Goal: Information Seeking & Learning: Learn about a topic

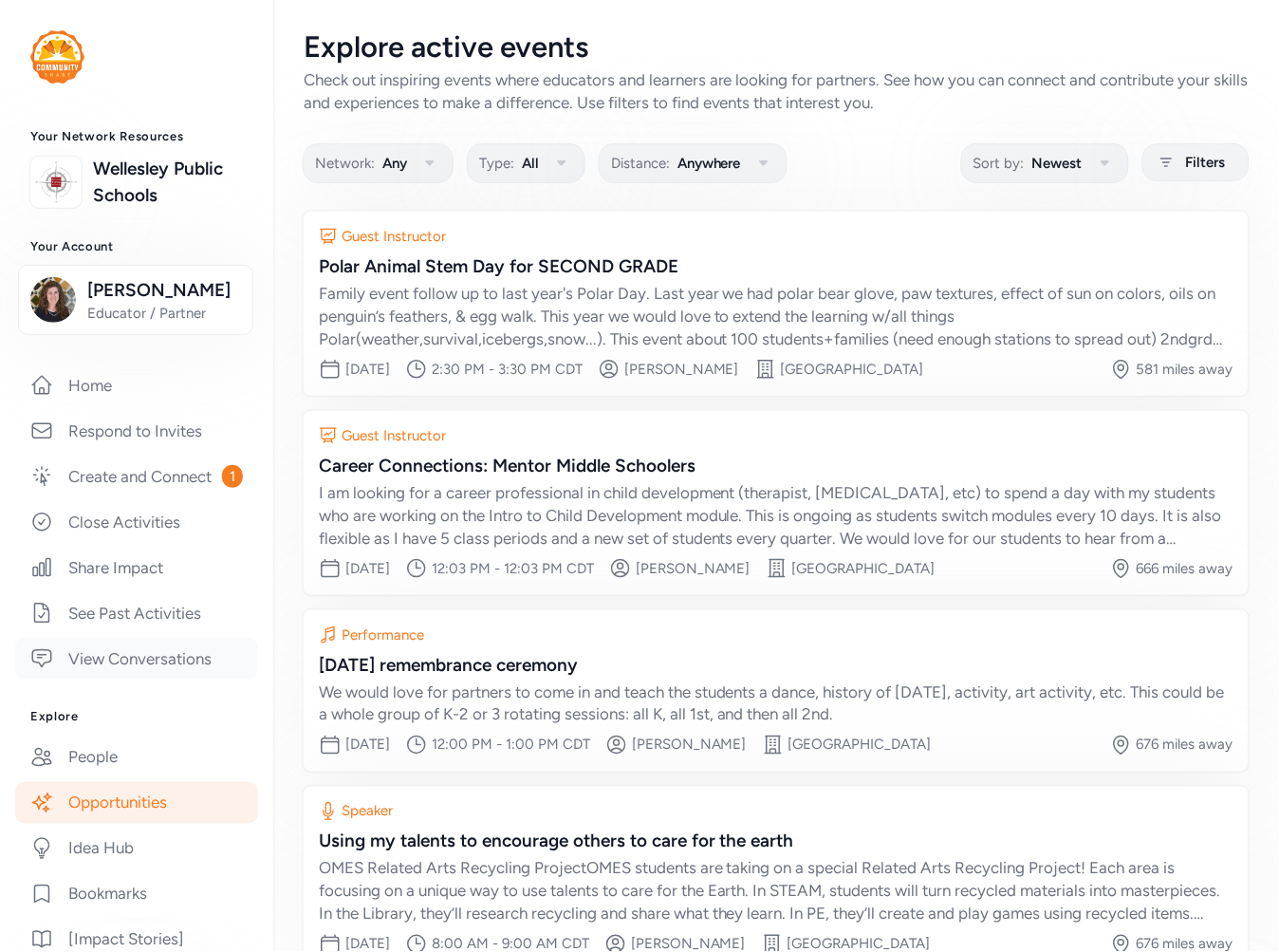
scroll to position [110, 0]
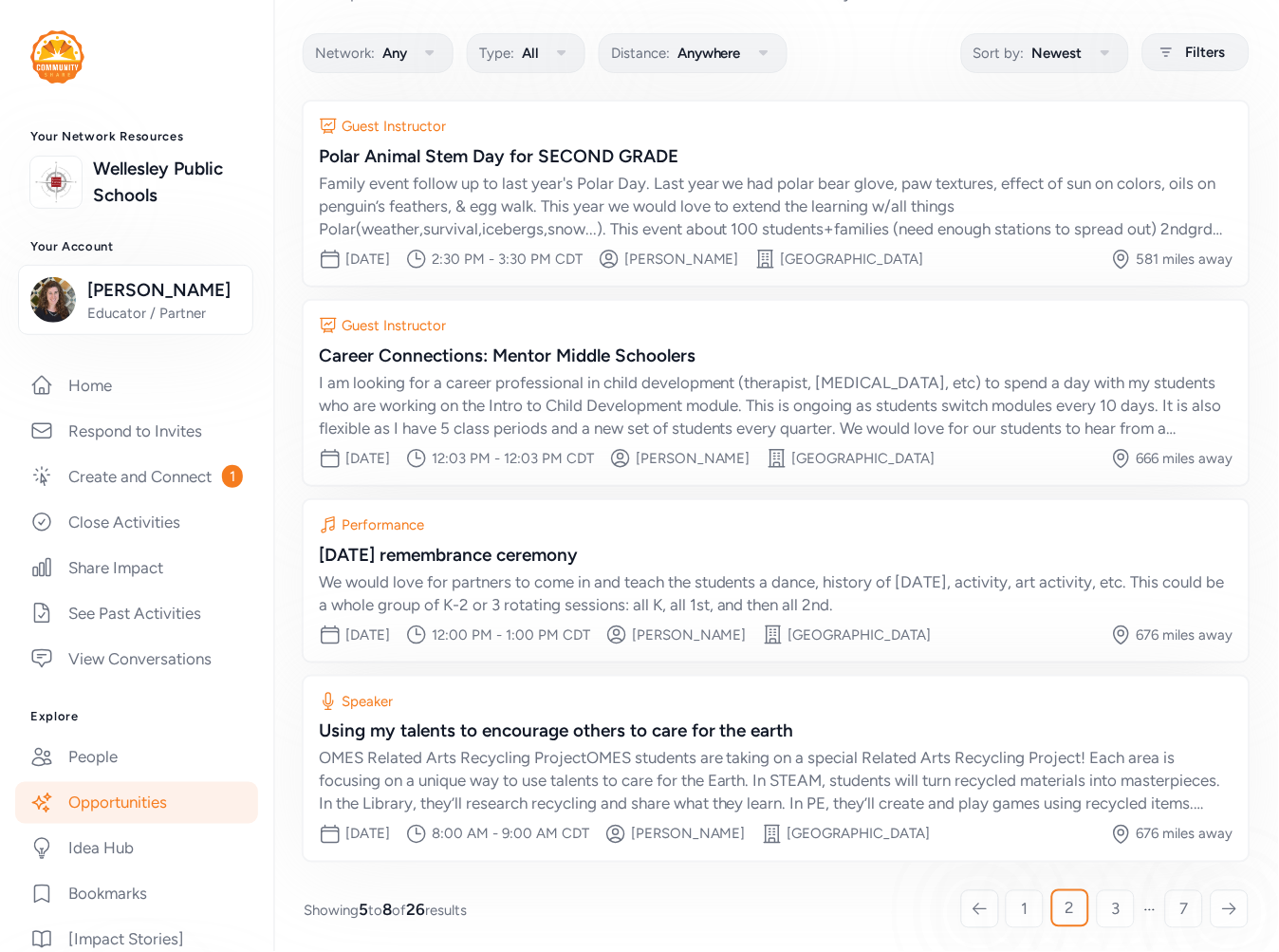
drag, startPoint x: 495, startPoint y: 8, endPoint x: 861, endPoint y: 66, distance: 370.6
click at [861, 66] on div "Network: Any Type: All Distance: Anywhere Sort by: Newest Filters" at bounding box center [776, 52] width 945 height 37
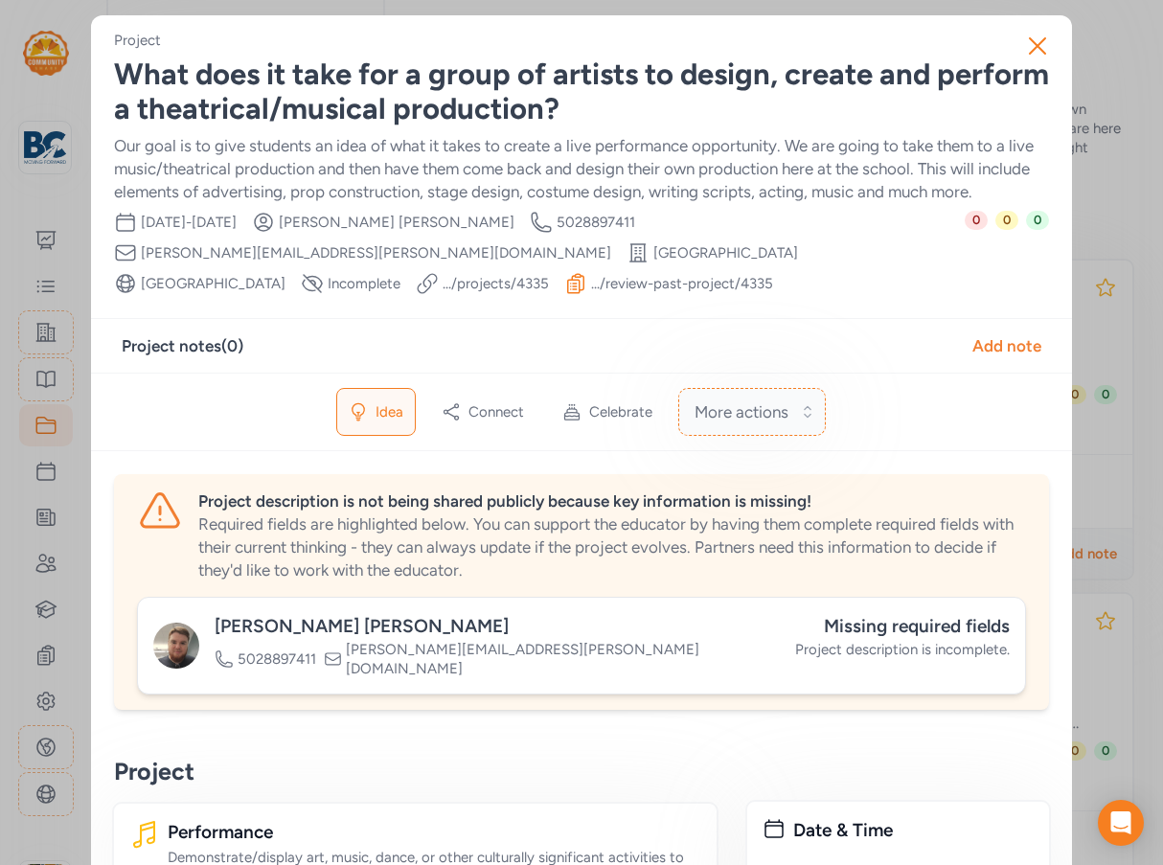
scroll to position [383, 0]
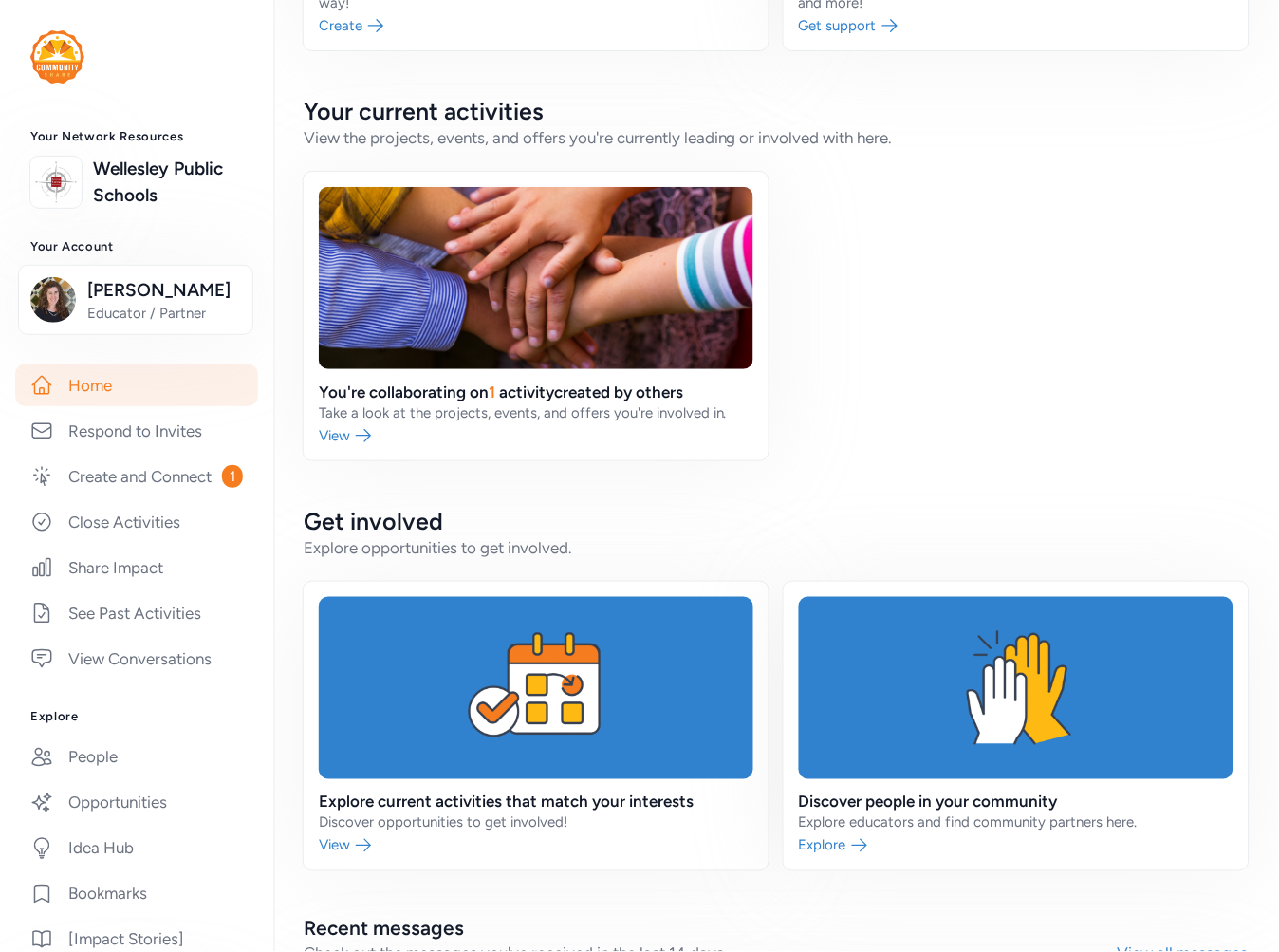
click at [57, 406] on link "Home" at bounding box center [136, 385] width 243 height 42
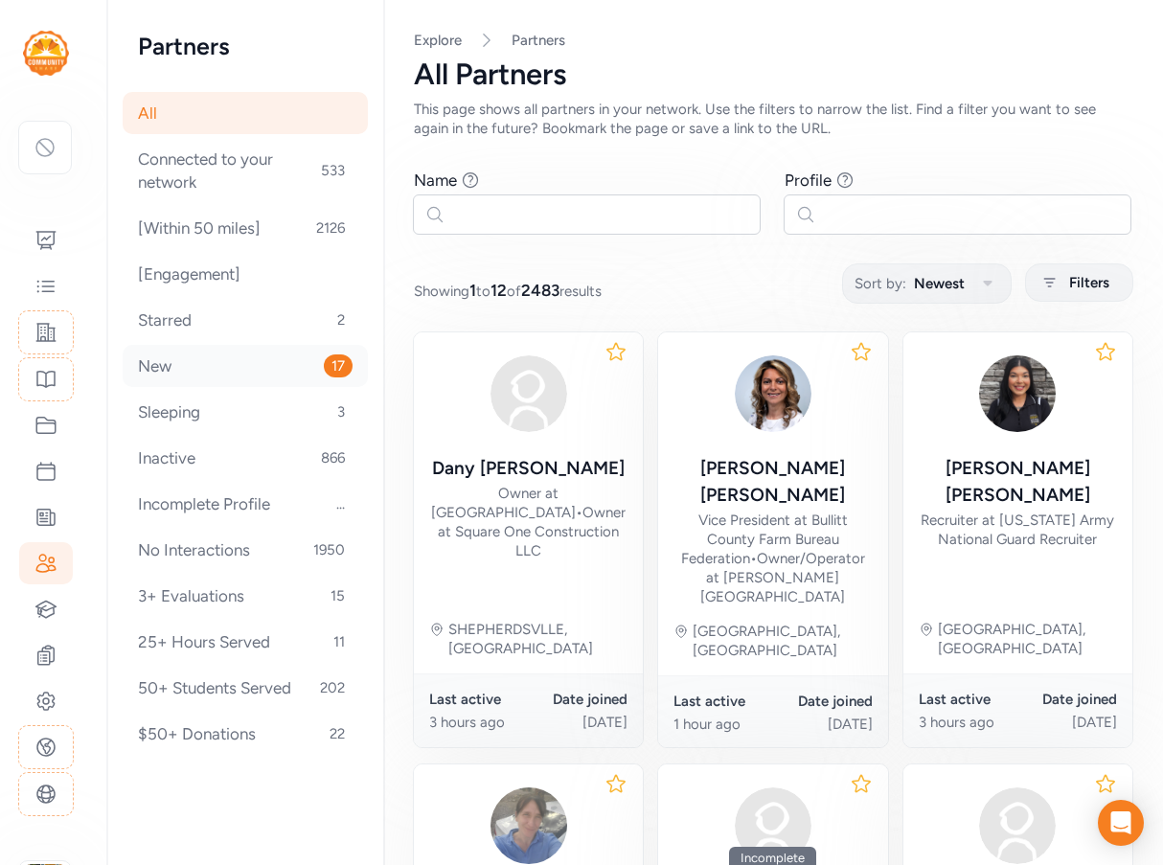
click at [221, 367] on div "New 17" at bounding box center [245, 366] width 245 height 42
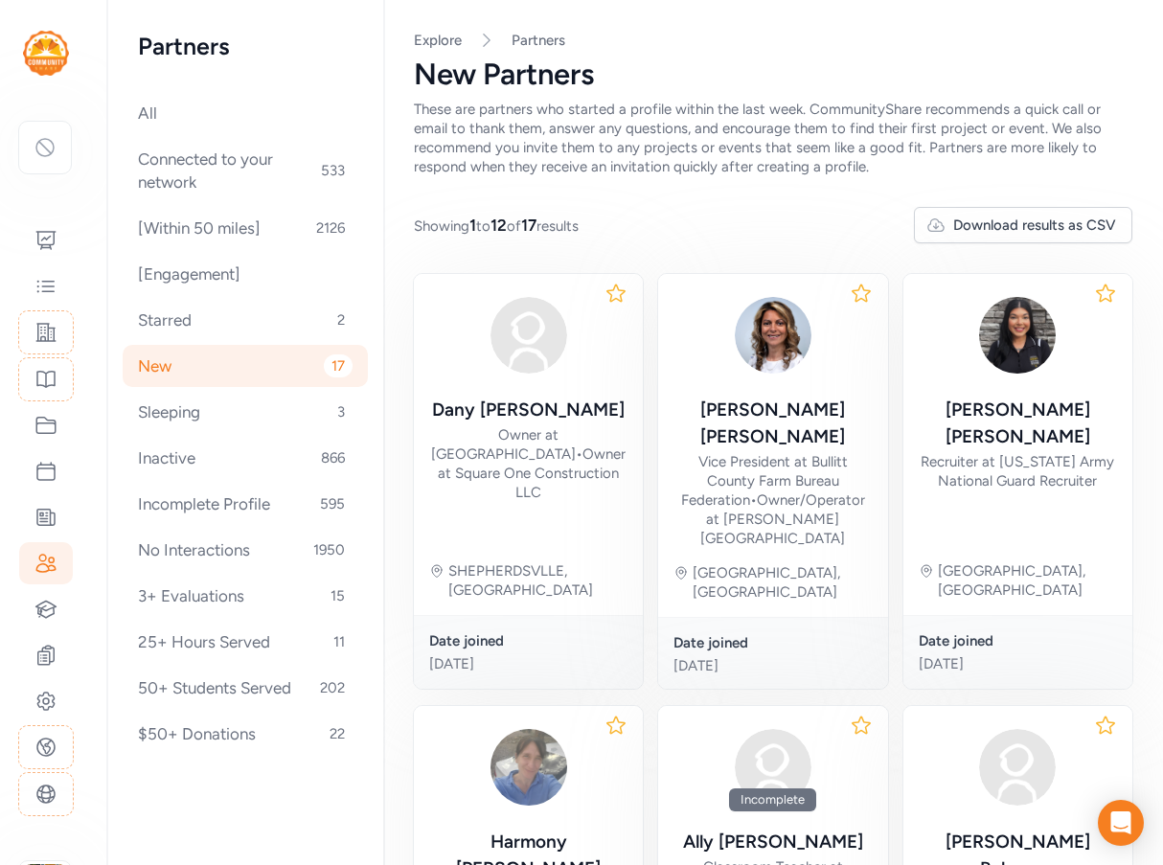
scroll to position [383, 0]
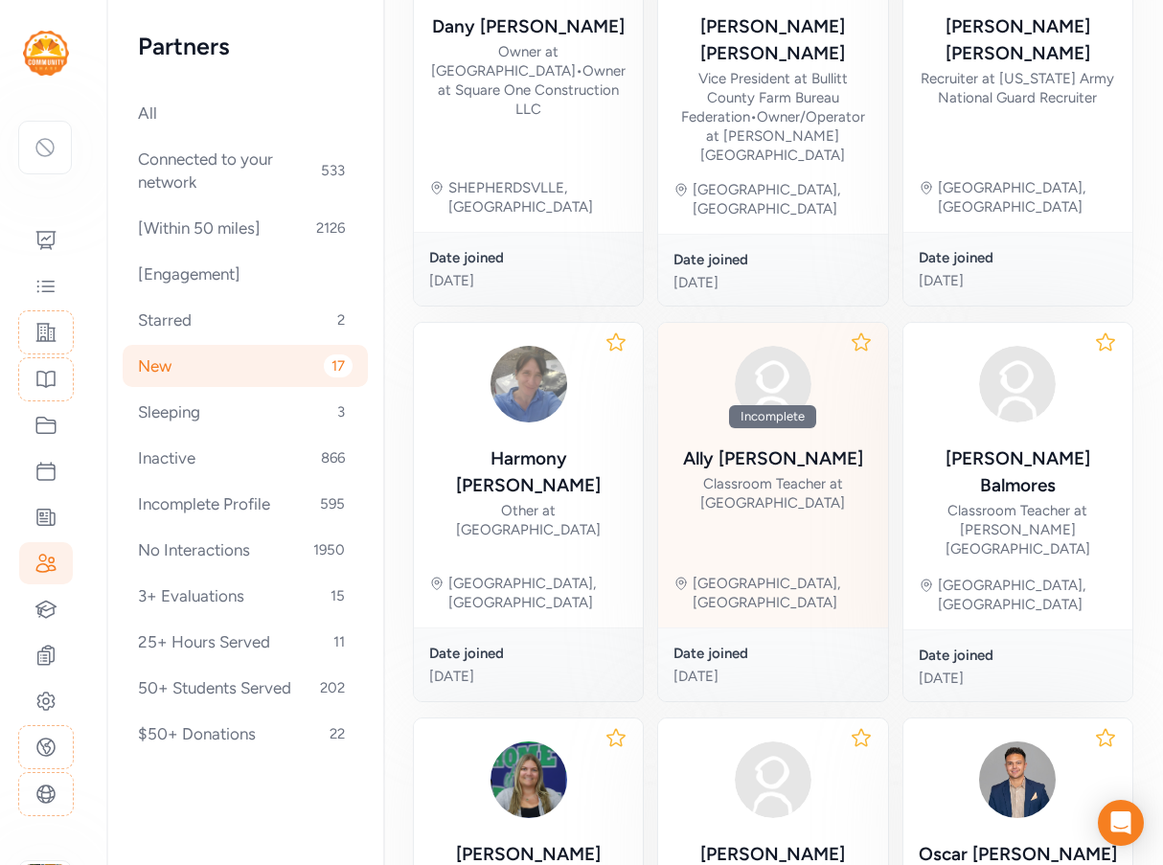
click at [804, 474] on div "Classroom Teacher at Sycamore High School" at bounding box center [772, 493] width 198 height 38
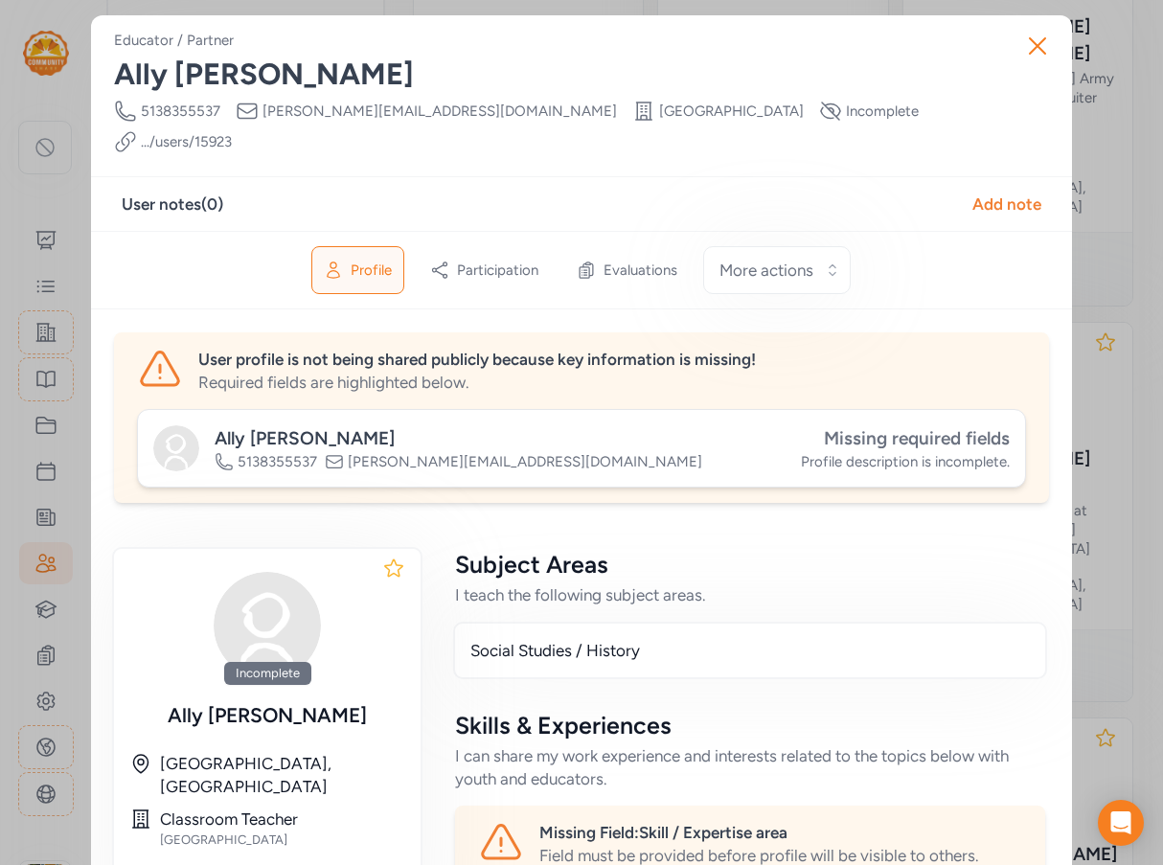
click at [948, 427] on span "Missing required fields" at bounding box center [917, 438] width 186 height 22
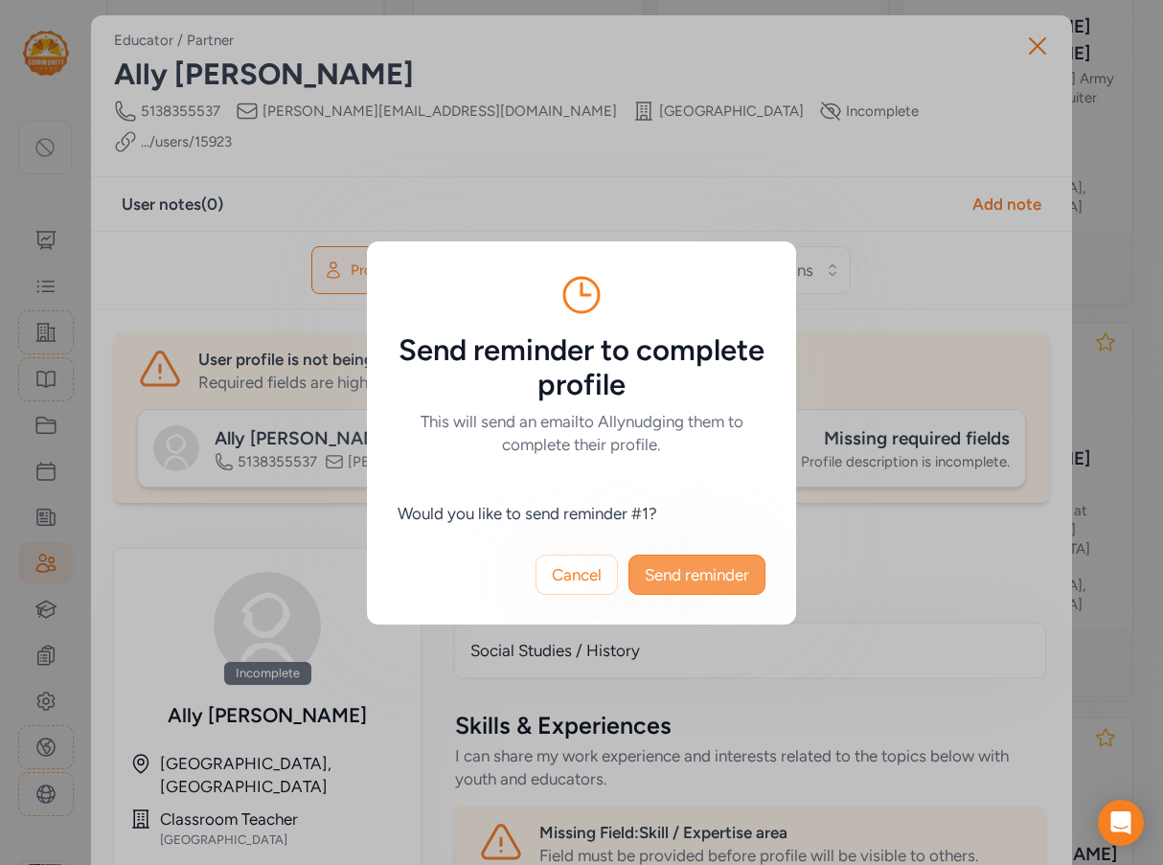
click at [682, 584] on span "Send reminder" at bounding box center [697, 574] width 104 height 23
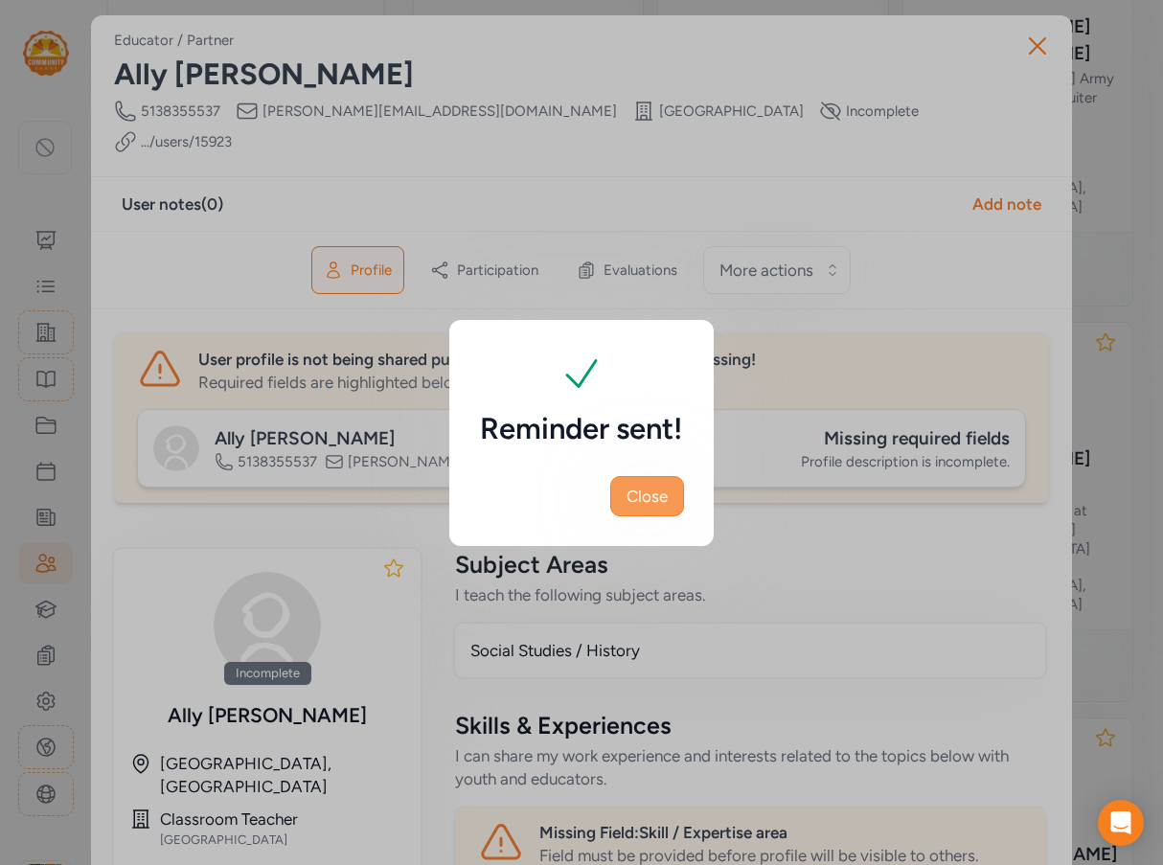
click at [643, 499] on span "Close" at bounding box center [646, 496] width 41 height 23
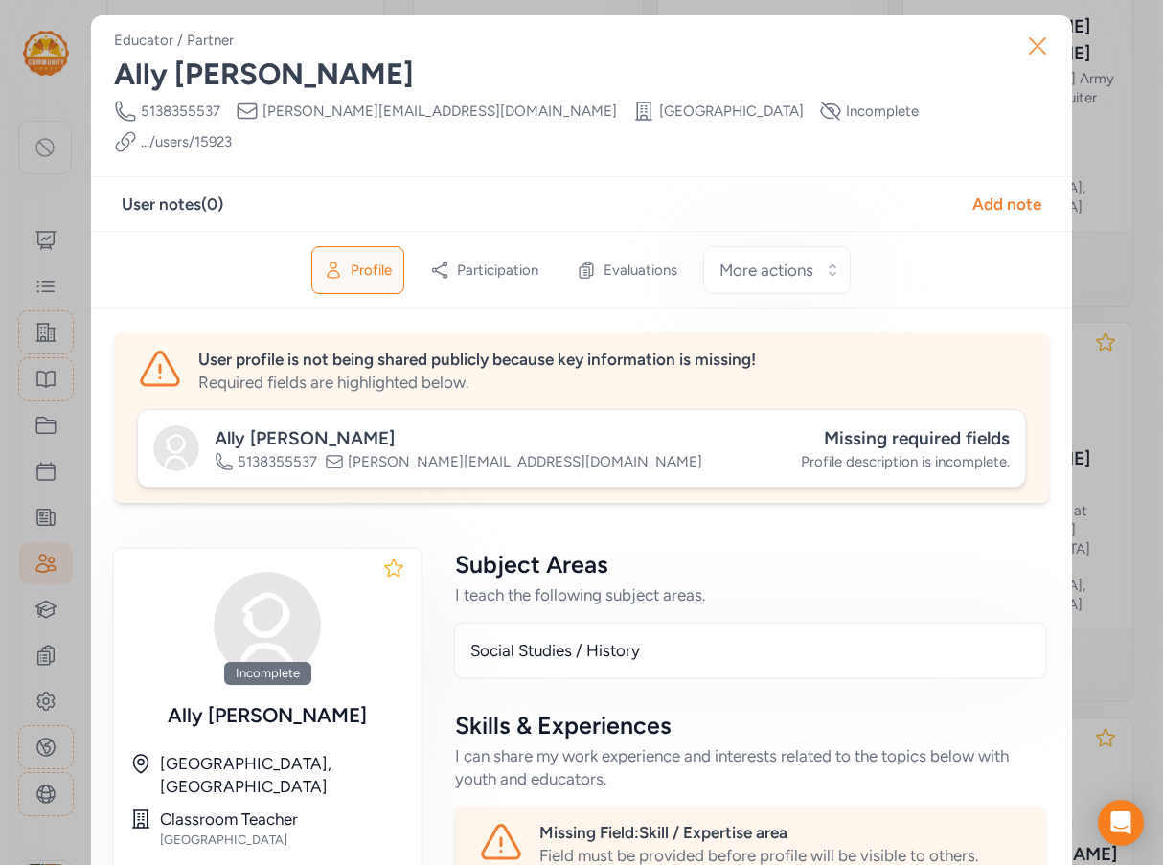
click at [1031, 53] on icon "button" at bounding box center [1037, 46] width 31 height 31
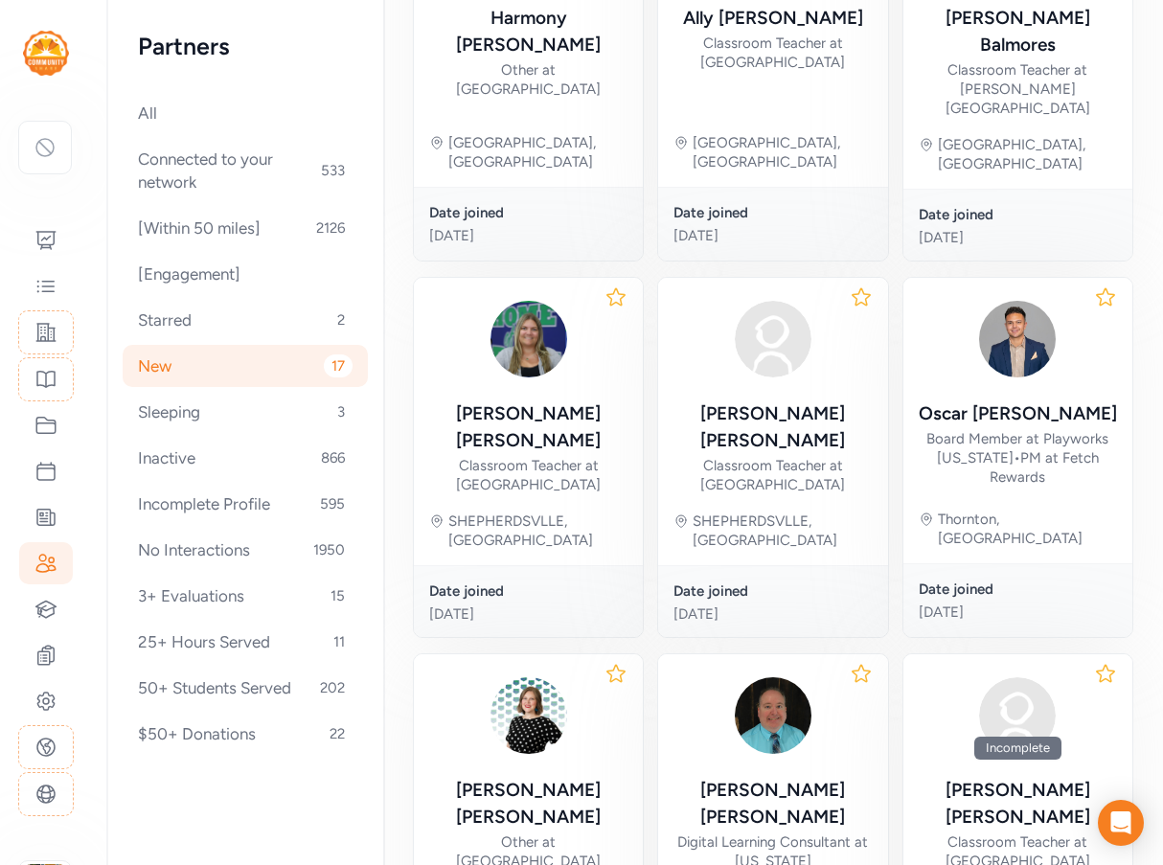
scroll to position [884, 0]
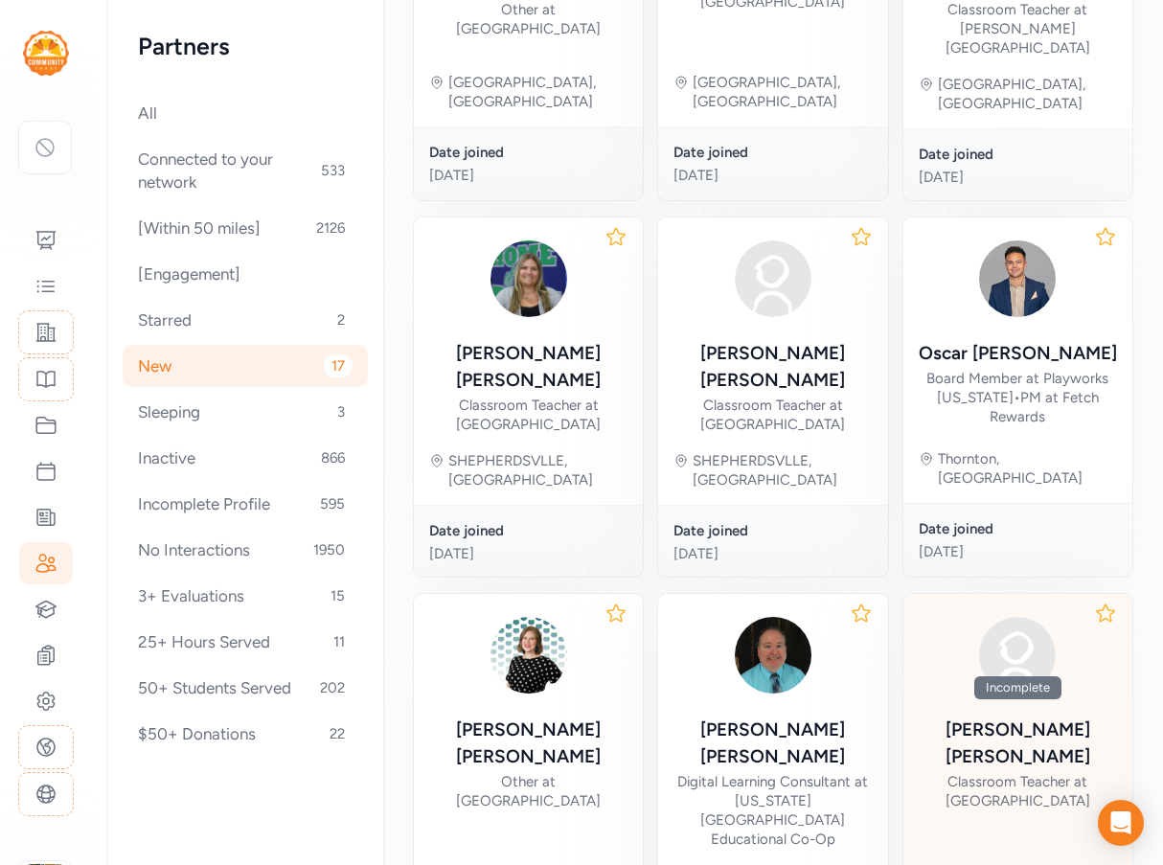
click at [1027, 772] on div "Classroom Teacher at Bernheim Middle School" at bounding box center [1017, 791] width 198 height 38
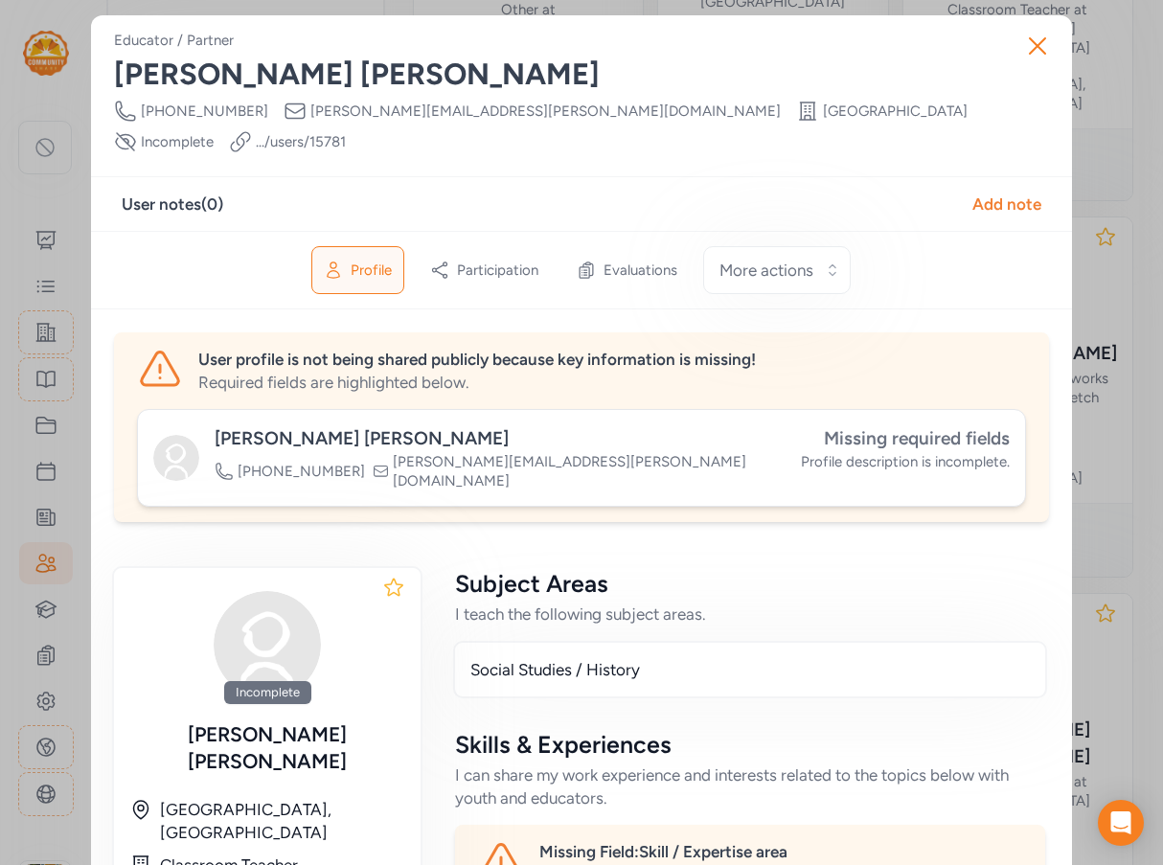
click at [897, 427] on span "Missing required fields" at bounding box center [917, 438] width 186 height 22
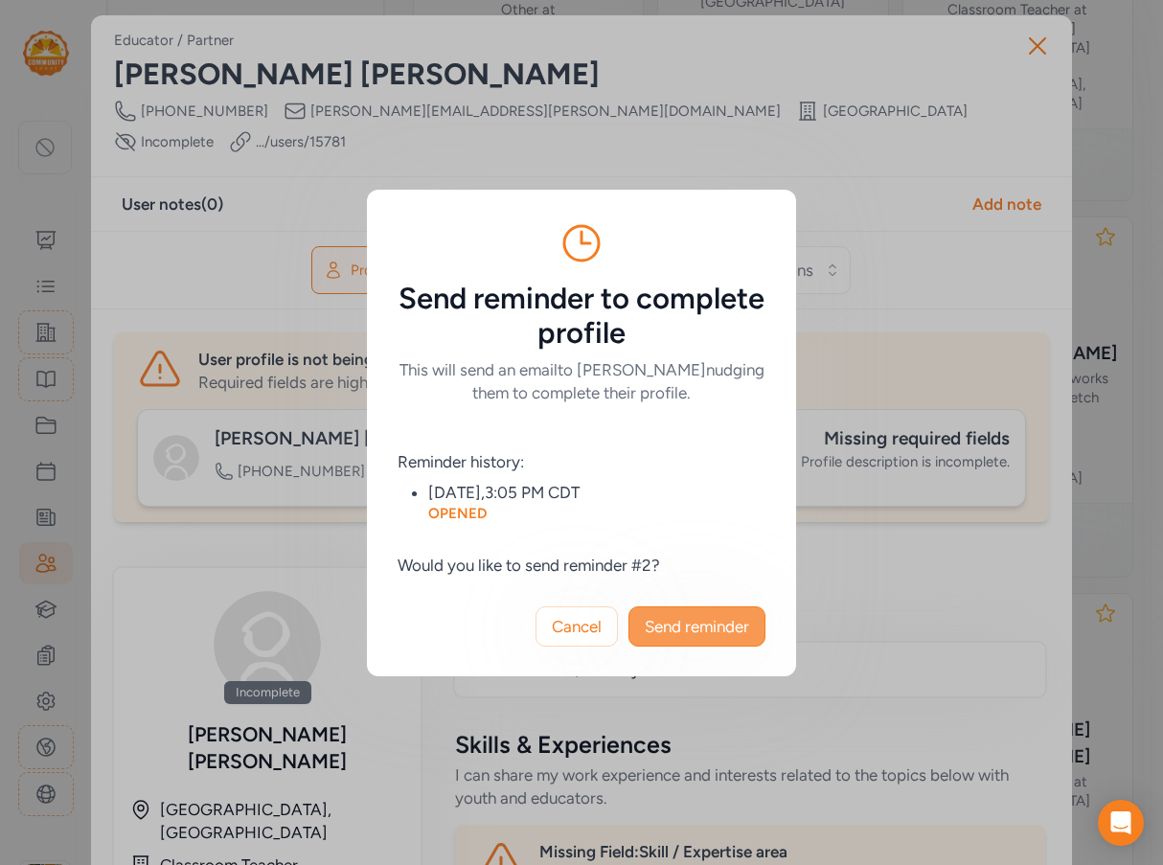
click at [704, 621] on span "Send reminder" at bounding box center [697, 626] width 104 height 23
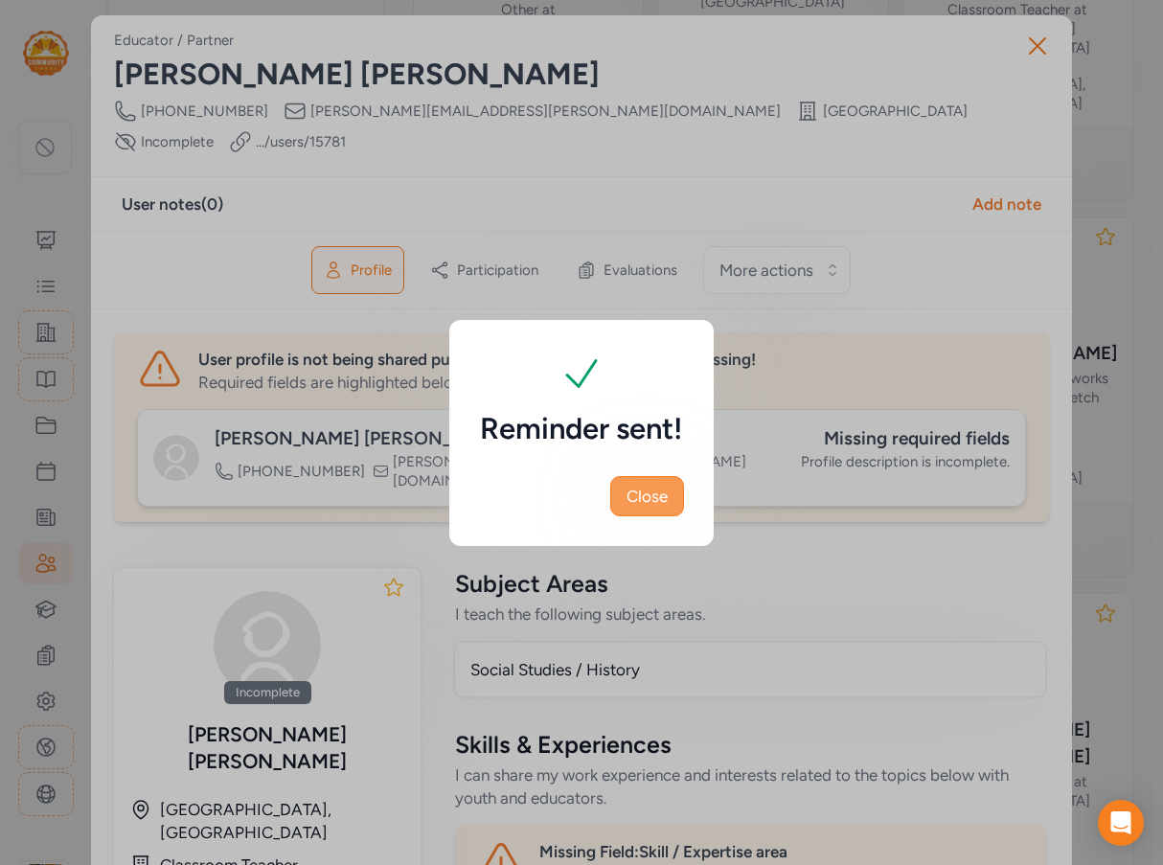
click at [674, 500] on button "Close" at bounding box center [647, 496] width 74 height 40
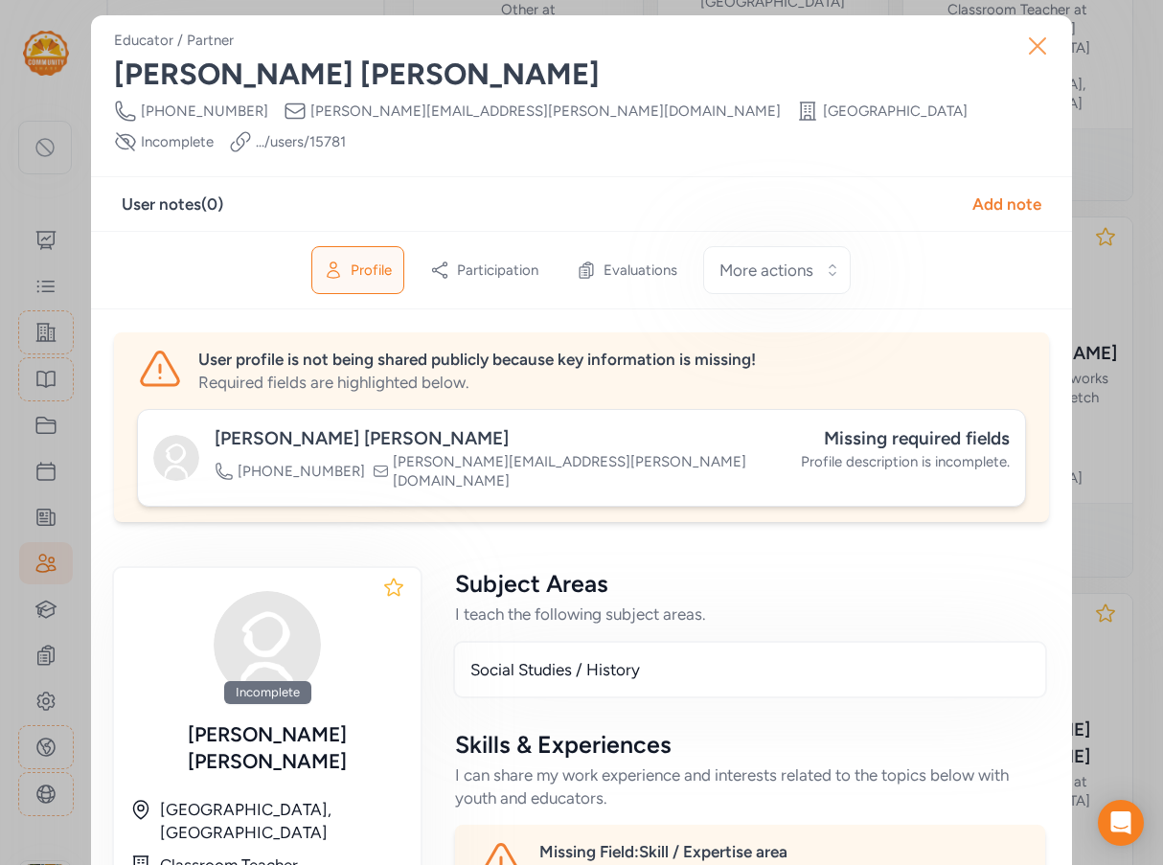
click at [1044, 50] on icon "button" at bounding box center [1037, 46] width 31 height 31
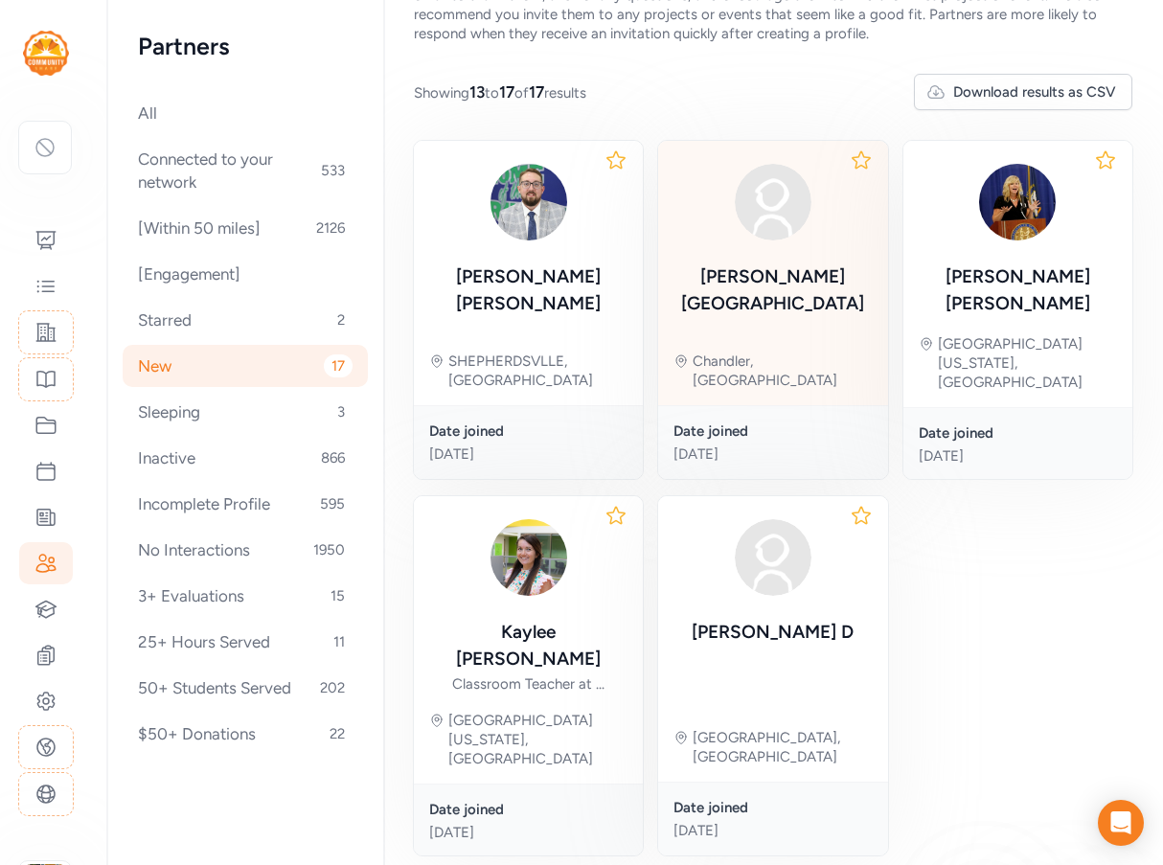
scroll to position [152, 0]
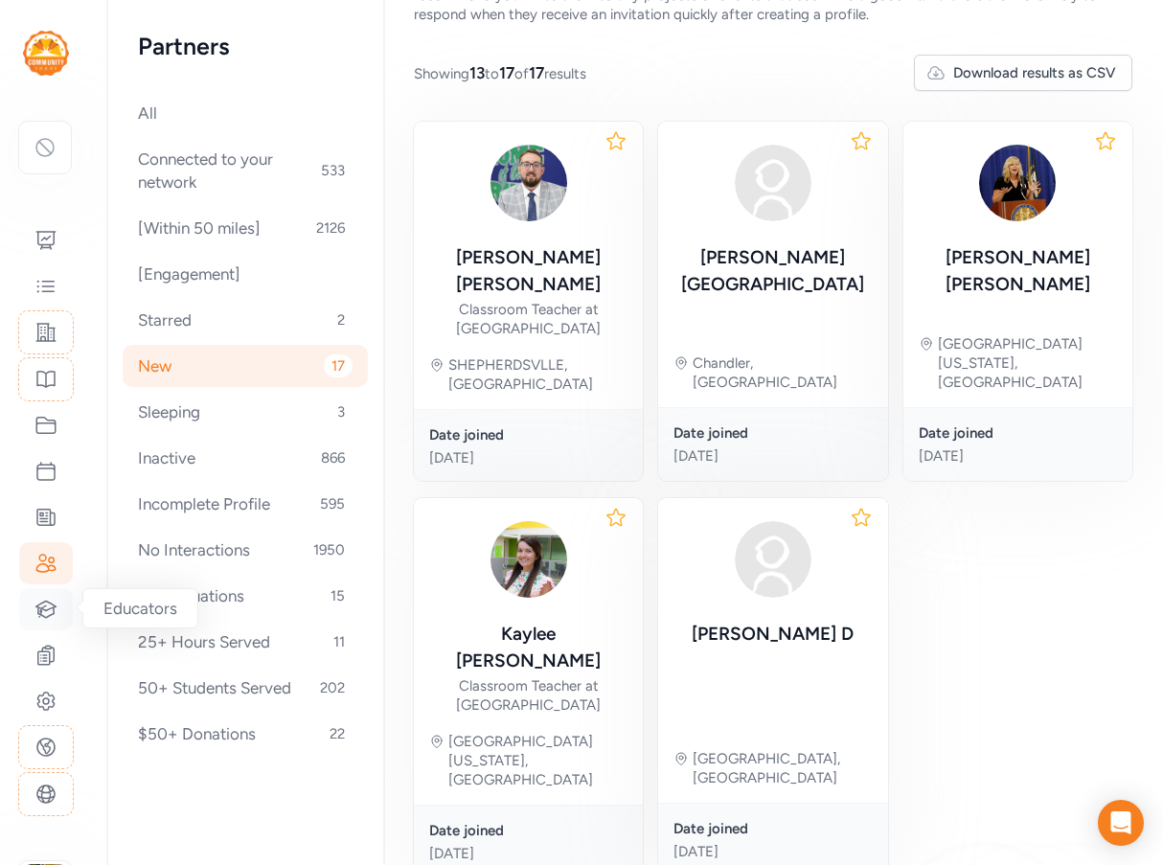
click at [45, 606] on icon at bounding box center [46, 609] width 20 height 16
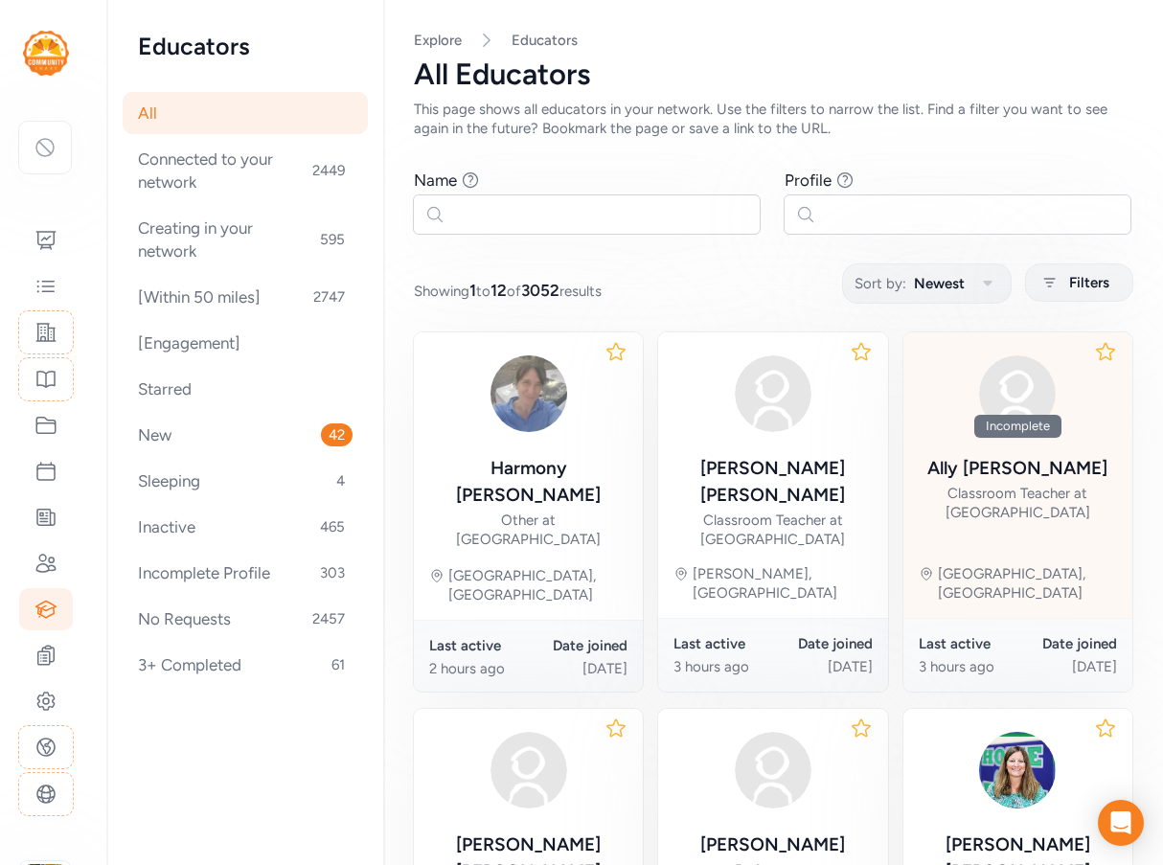
click at [1013, 491] on div "Classroom Teacher at Sycamore High School" at bounding box center [1017, 503] width 198 height 38
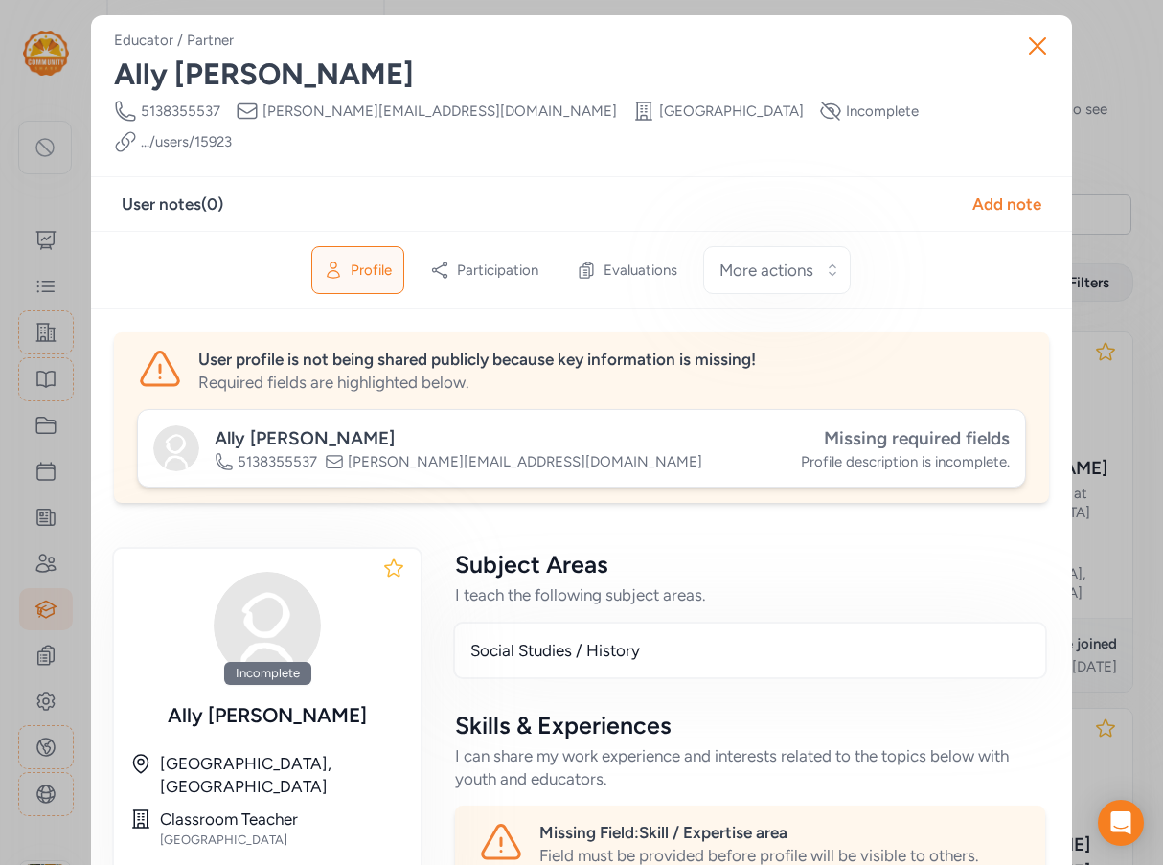
click at [909, 427] on span "Missing required fields" at bounding box center [917, 438] width 186 height 22
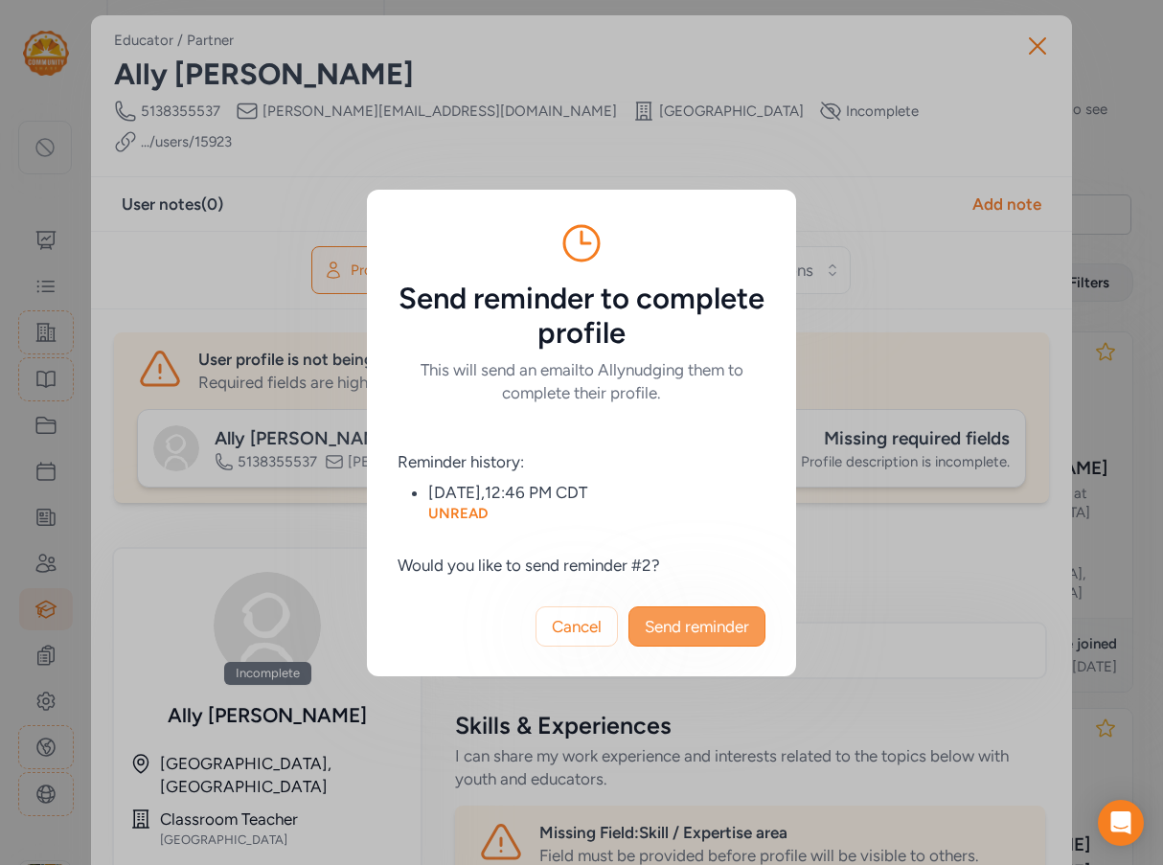
click at [700, 625] on span "Send reminder" at bounding box center [697, 626] width 104 height 23
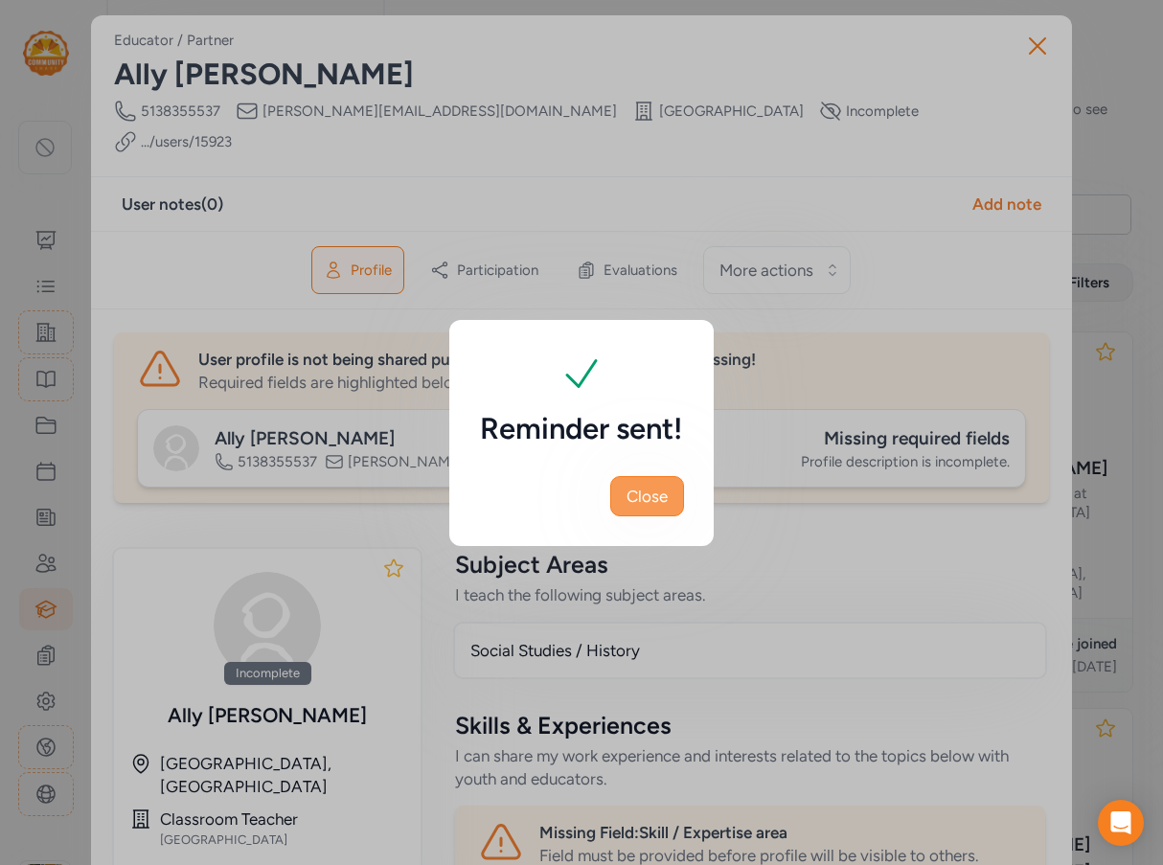
click at [654, 491] on span "Close" at bounding box center [646, 496] width 41 height 23
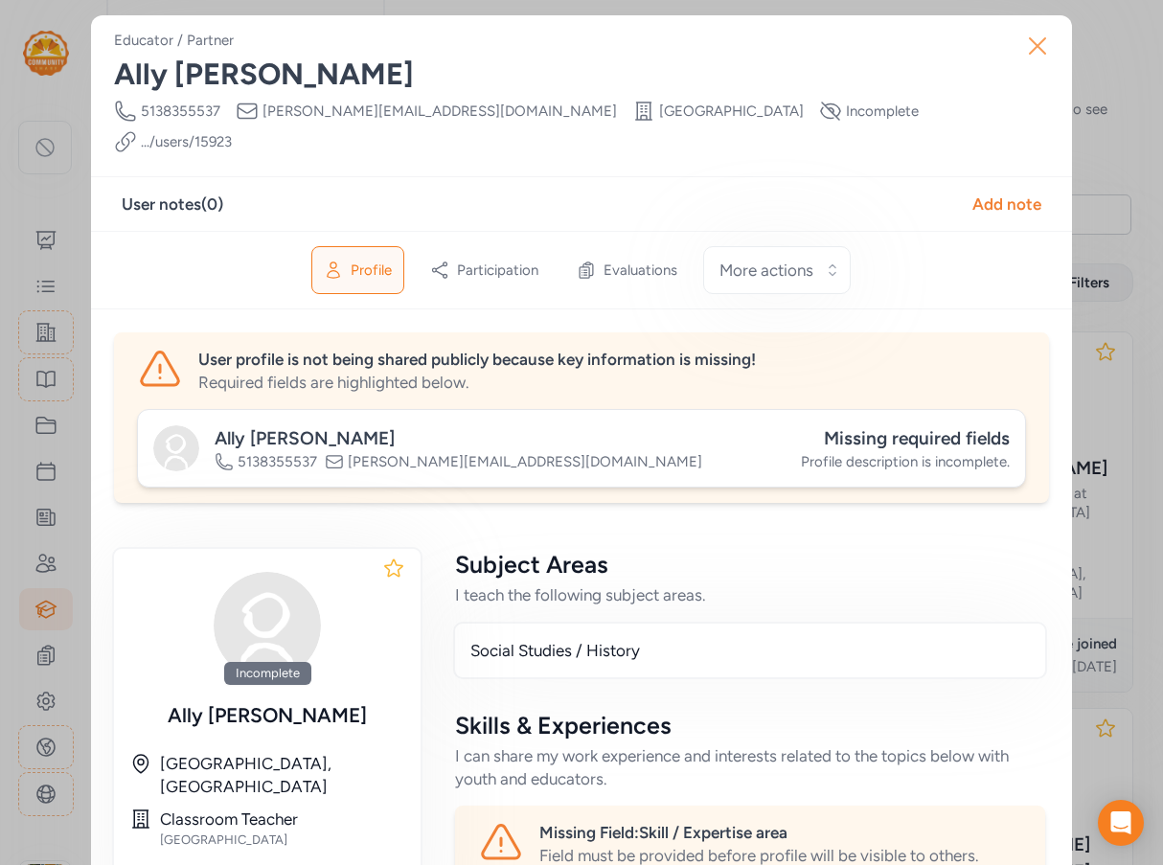
click at [1022, 54] on icon "button" at bounding box center [1037, 46] width 31 height 31
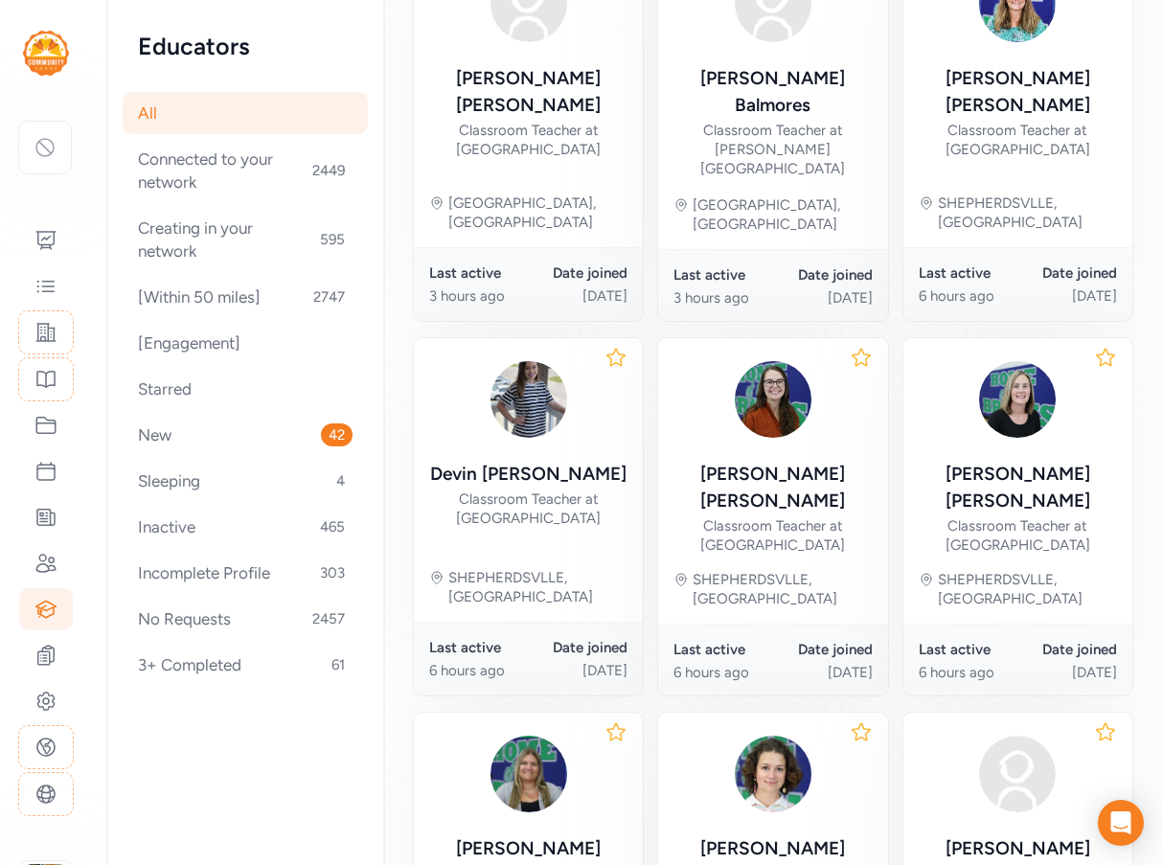
scroll to position [923, 0]
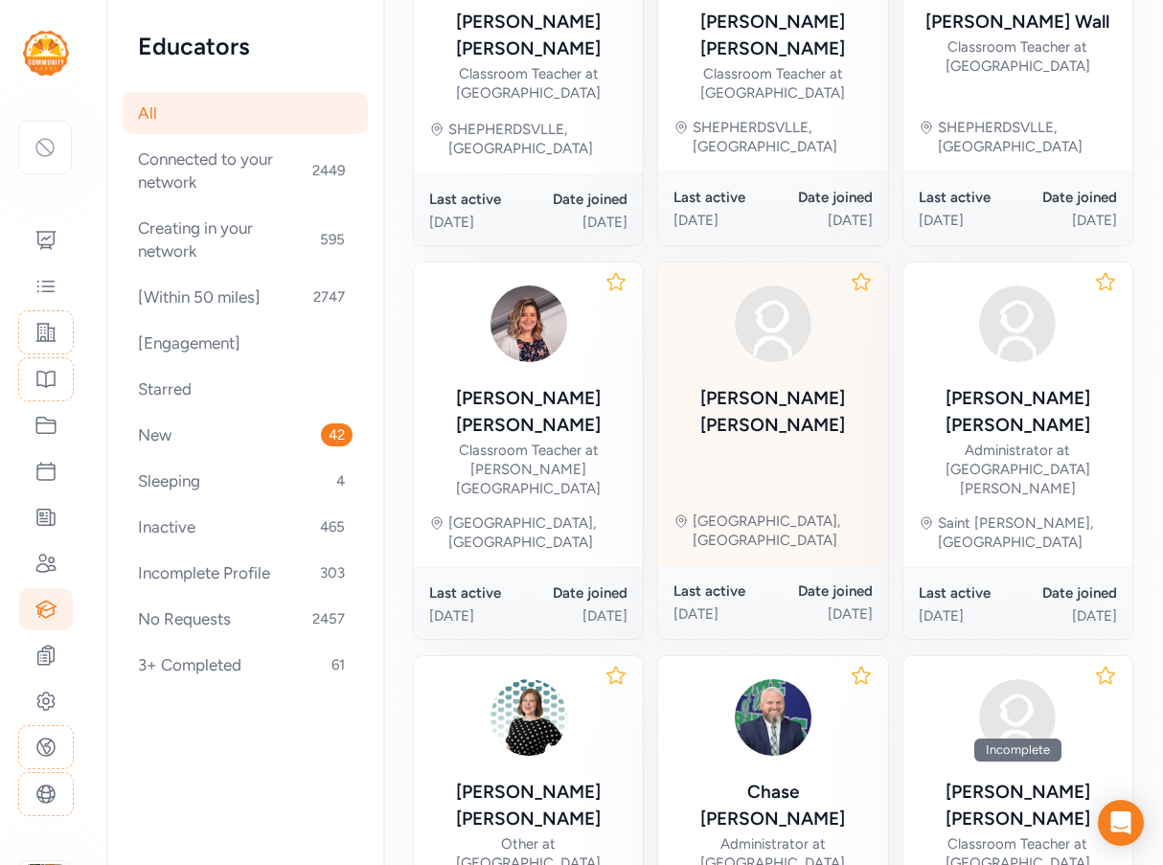
scroll to position [941, 0]
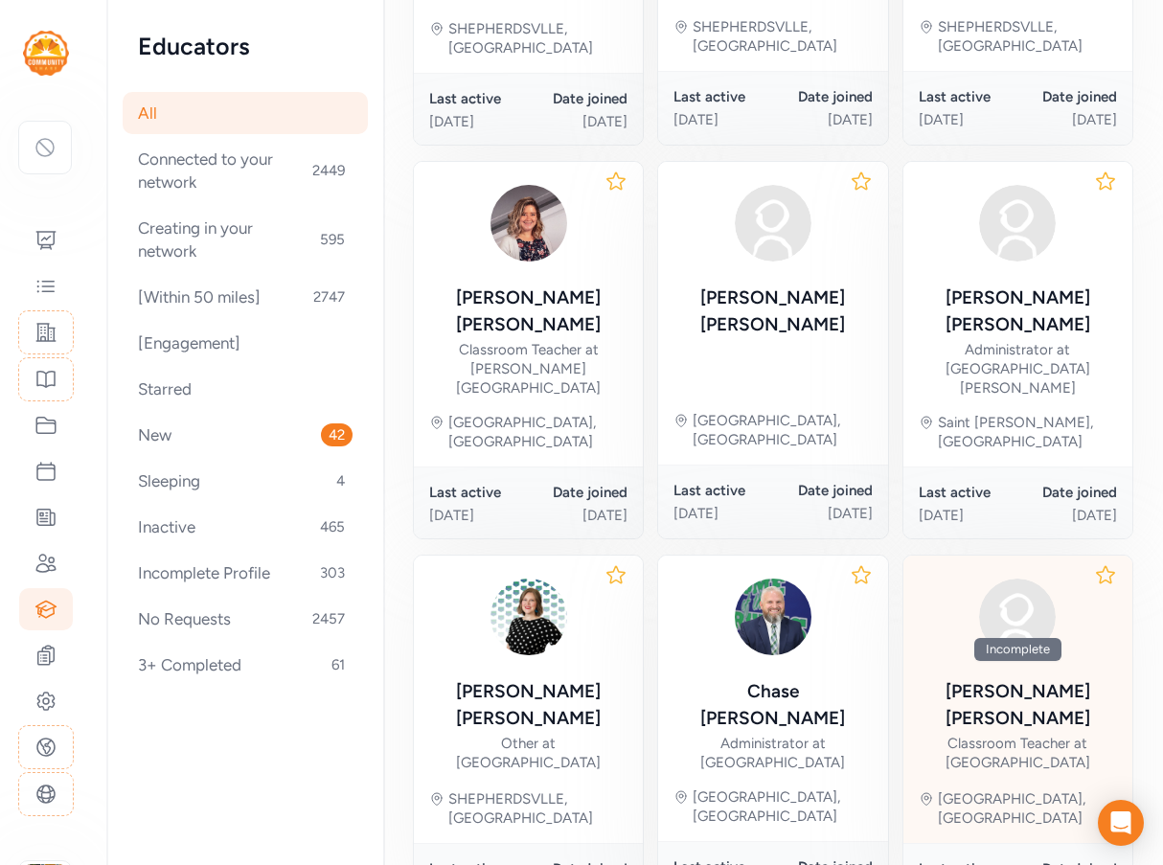
click at [985, 571] on img at bounding box center [1017, 617] width 92 height 92
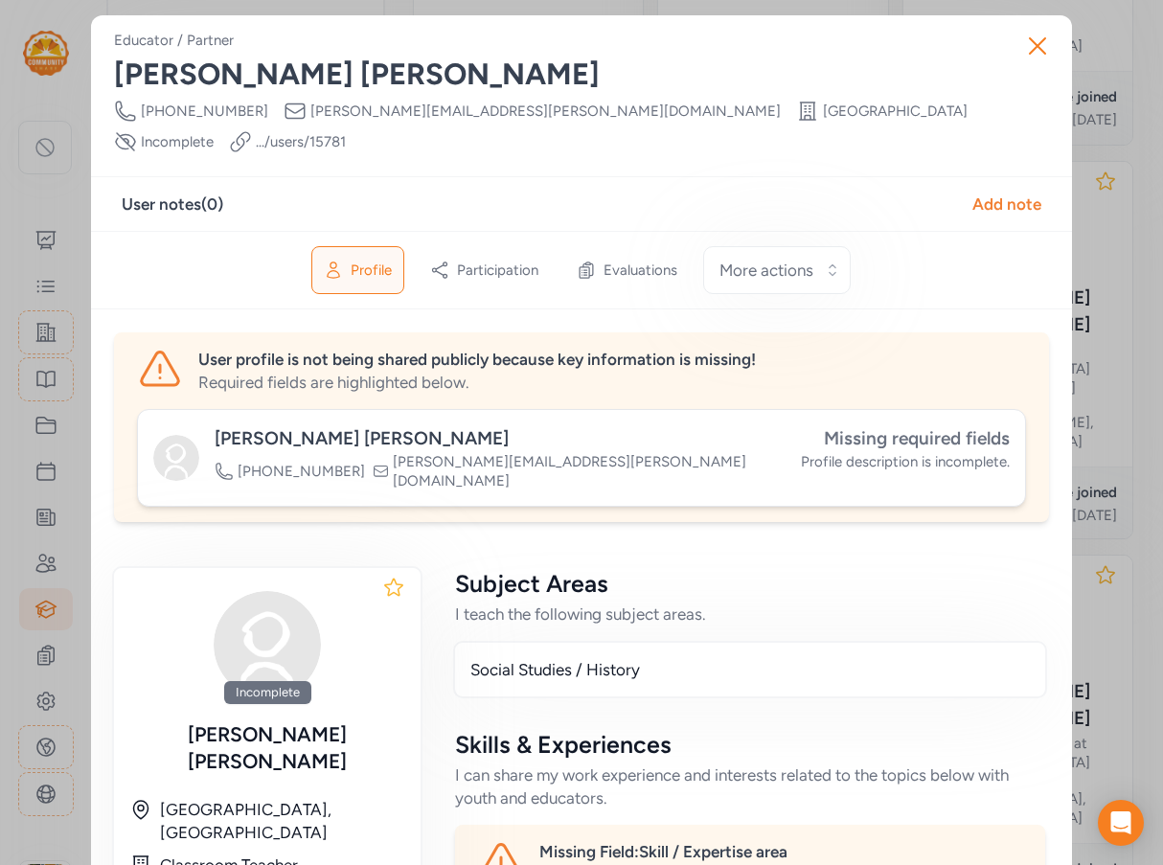
click at [932, 427] on span "Missing required fields" at bounding box center [917, 438] width 186 height 22
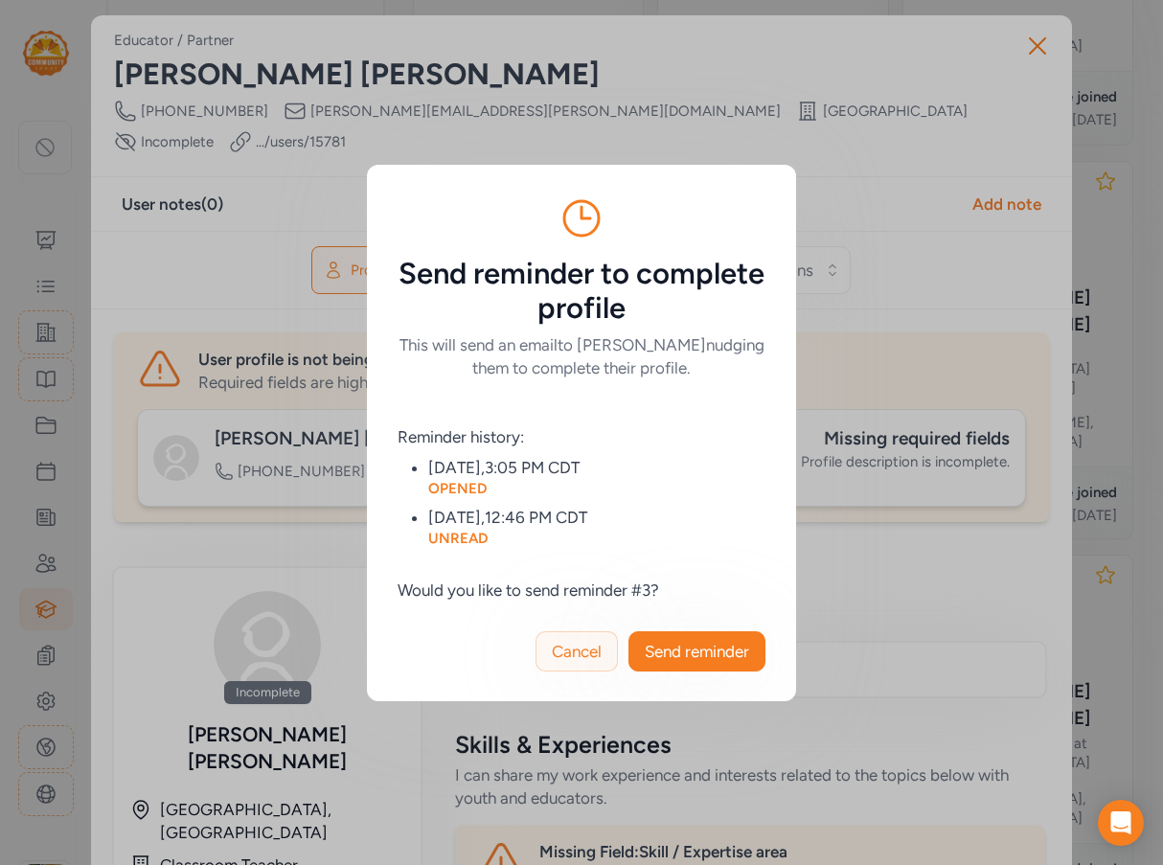
click at [568, 642] on span "Cancel" at bounding box center [577, 651] width 50 height 23
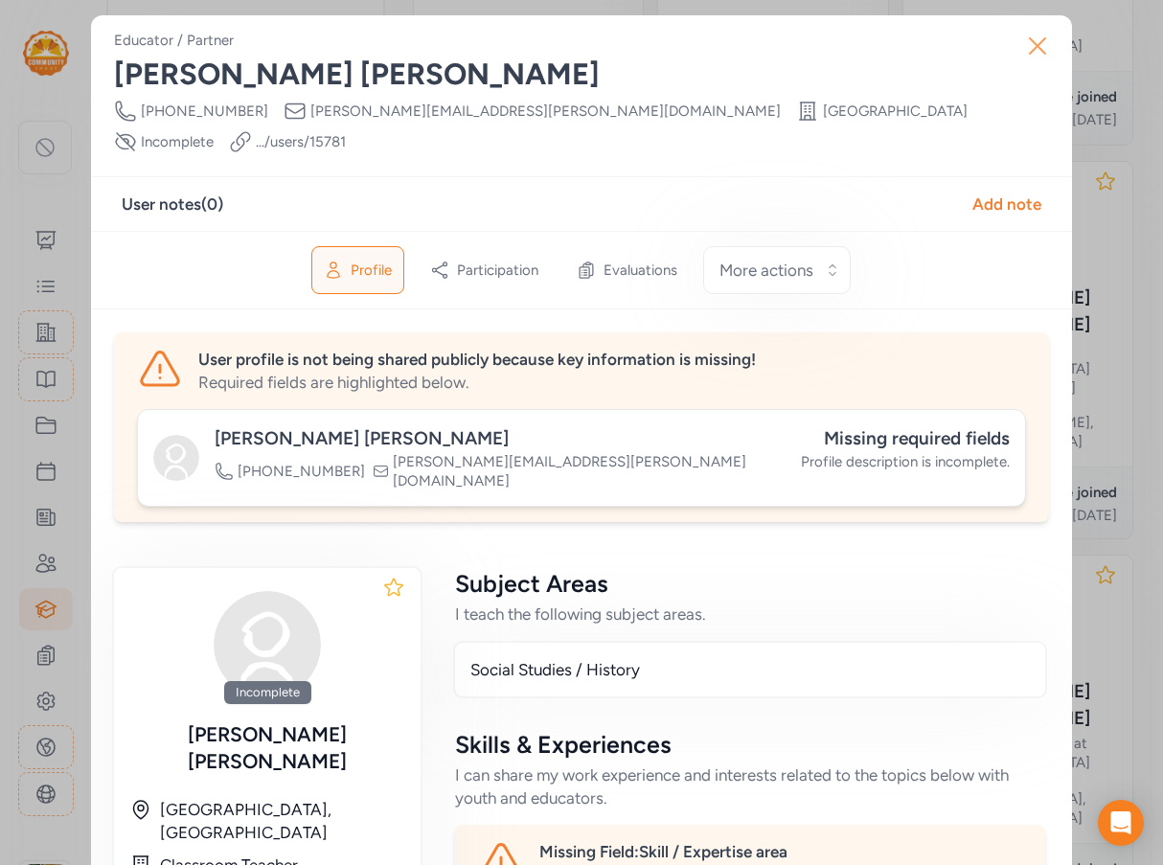
click at [1038, 41] on icon "button" at bounding box center [1037, 46] width 31 height 31
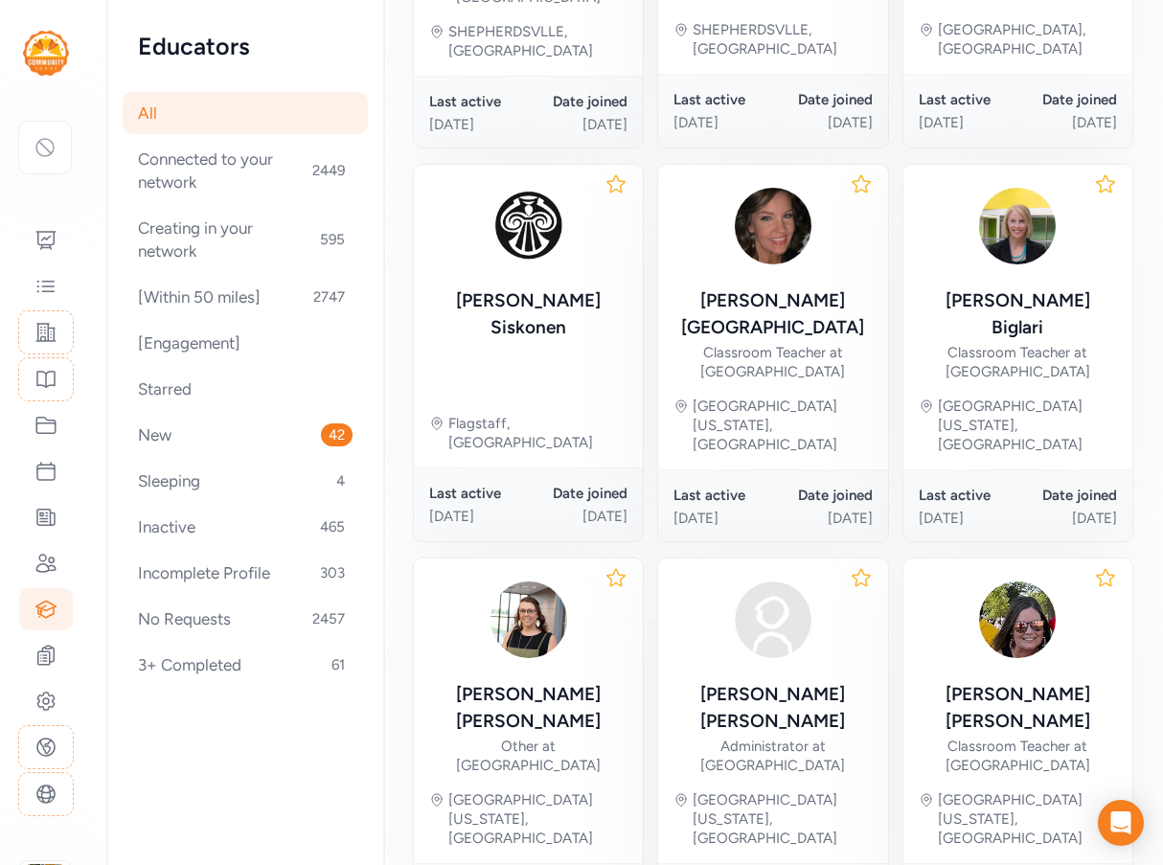
scroll to position [919, 0]
click at [46, 421] on icon at bounding box center [45, 425] width 23 height 23
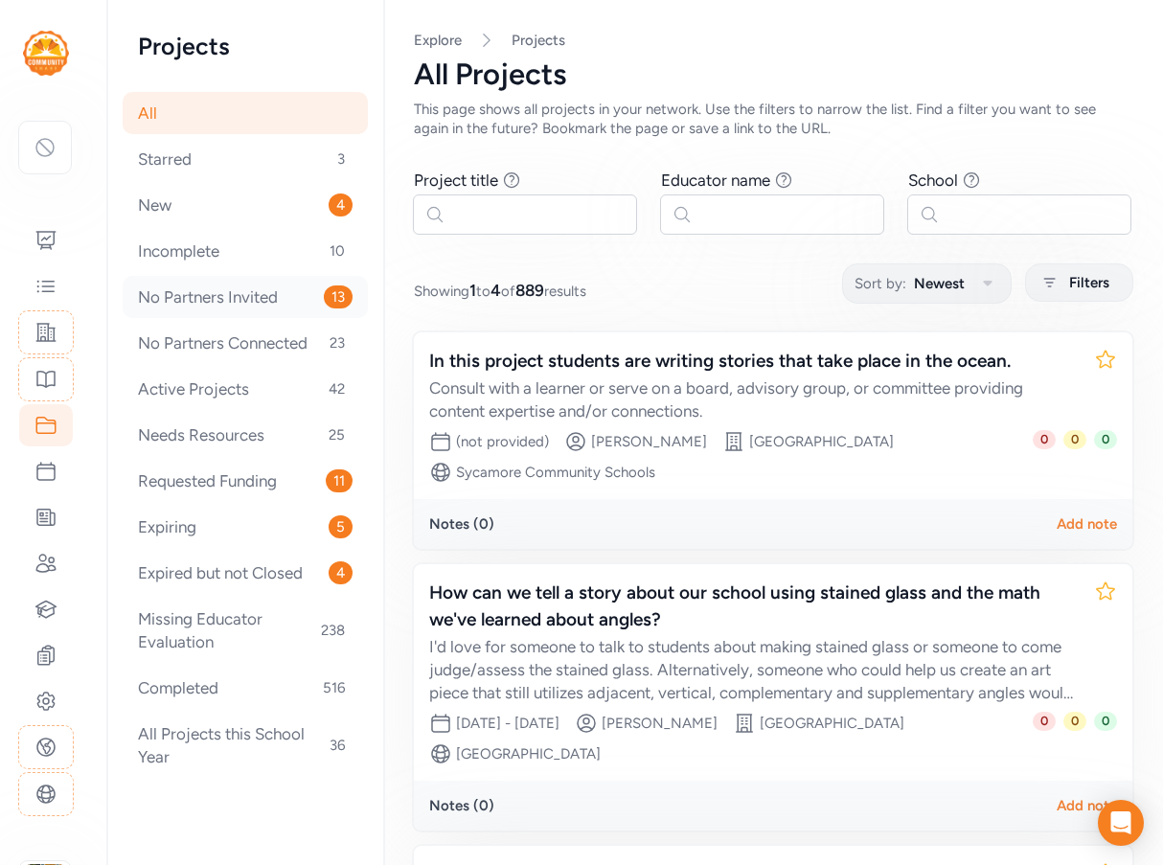
click at [194, 298] on div "No Partners Invited 13" at bounding box center [245, 297] width 245 height 42
